Goal: Task Accomplishment & Management: Use online tool/utility

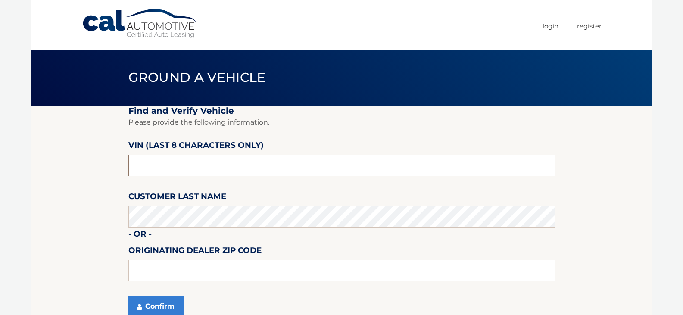
click at [159, 162] on input "text" at bounding box center [341, 166] width 426 height 22
type input "NS151900"
click at [137, 273] on input "text" at bounding box center [341, 271] width 426 height 22
type input "15146"
click at [154, 306] on button "Confirm" at bounding box center [155, 306] width 55 height 22
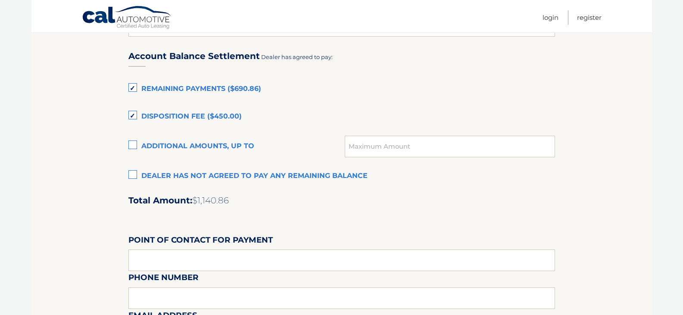
scroll to position [585, 0]
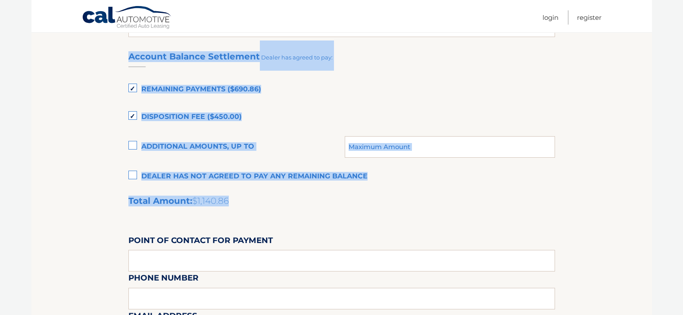
drag, startPoint x: 129, startPoint y: 59, endPoint x: 294, endPoint y: 206, distance: 220.9
click at [304, 215] on div "Account Balance Settlement Dealer has agreed to pay: Remaining Payments ($690.8…" at bounding box center [341, 231] width 426 height 382
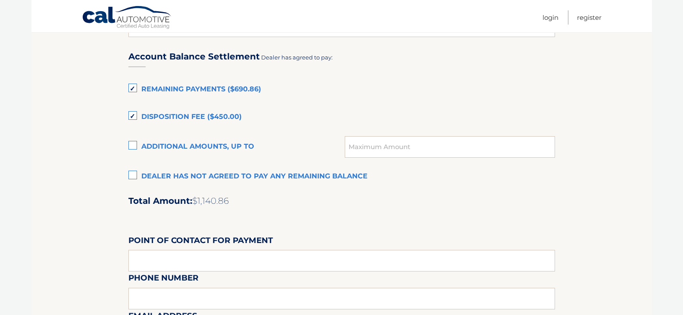
drag, startPoint x: 84, startPoint y: 15, endPoint x: 90, endPoint y: 26, distance: 12.9
click at [84, 15] on link "Cal Automotive" at bounding box center [127, 18] width 90 height 25
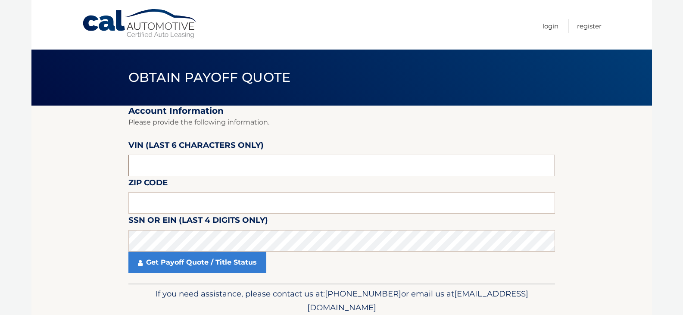
click at [173, 168] on input "text" at bounding box center [341, 166] width 426 height 22
type input "151900"
click at [170, 196] on input "text" at bounding box center [341, 203] width 426 height 22
click at [180, 204] on input "text" at bounding box center [341, 203] width 426 height 22
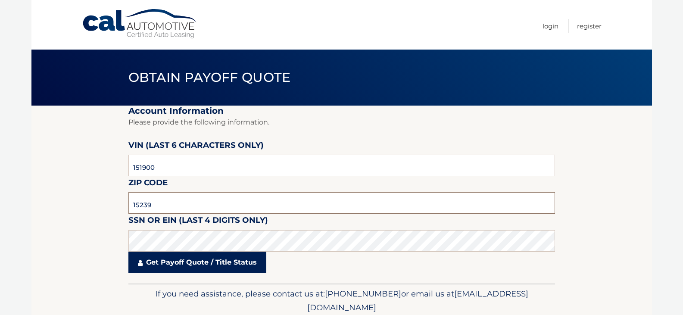
type input "15239"
click at [171, 267] on link "Get Payoff Quote / Title Status" at bounding box center [197, 263] width 138 height 22
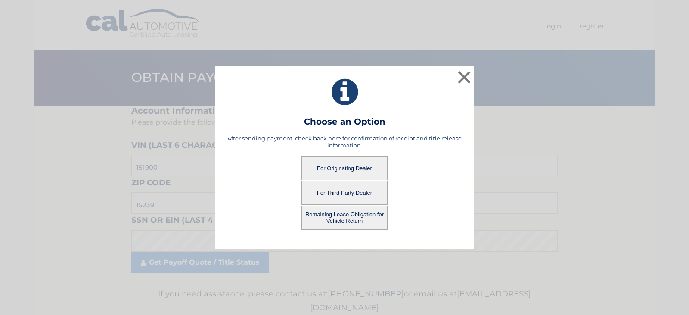
click at [347, 163] on button "For Originating Dealer" at bounding box center [345, 168] width 86 height 24
click at [348, 167] on button "For Originating Dealer" at bounding box center [345, 168] width 86 height 24
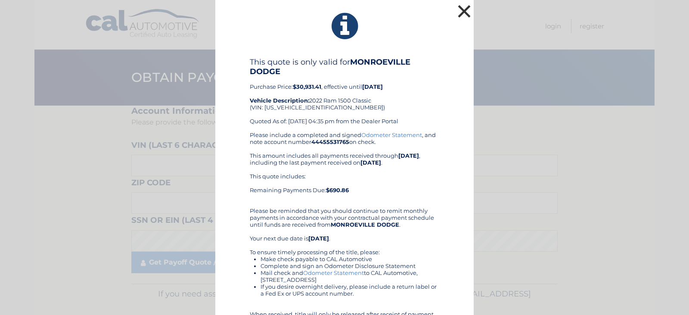
click at [456, 15] on button "×" at bounding box center [464, 11] width 17 height 17
